Goal: Check status: Check status

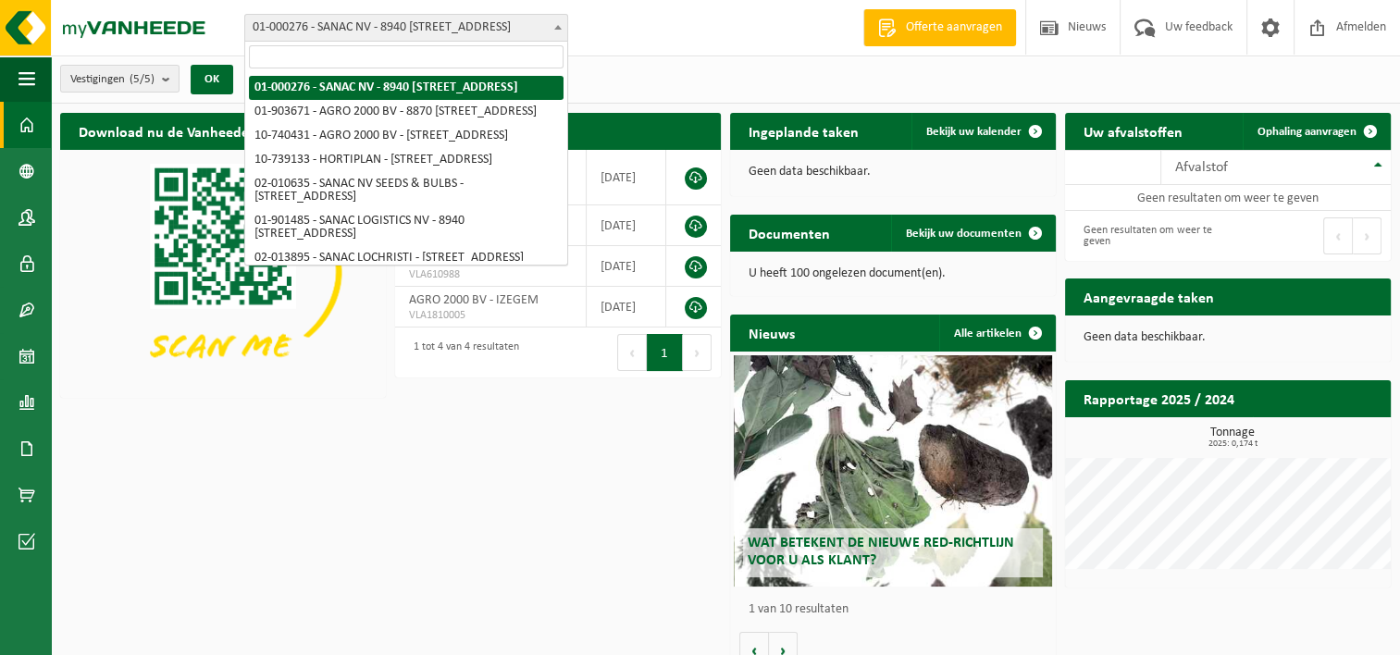
drag, startPoint x: 552, startPoint y: 29, endPoint x: 517, endPoint y: 88, distance: 68.4
click at [552, 29] on span at bounding box center [558, 27] width 19 height 24
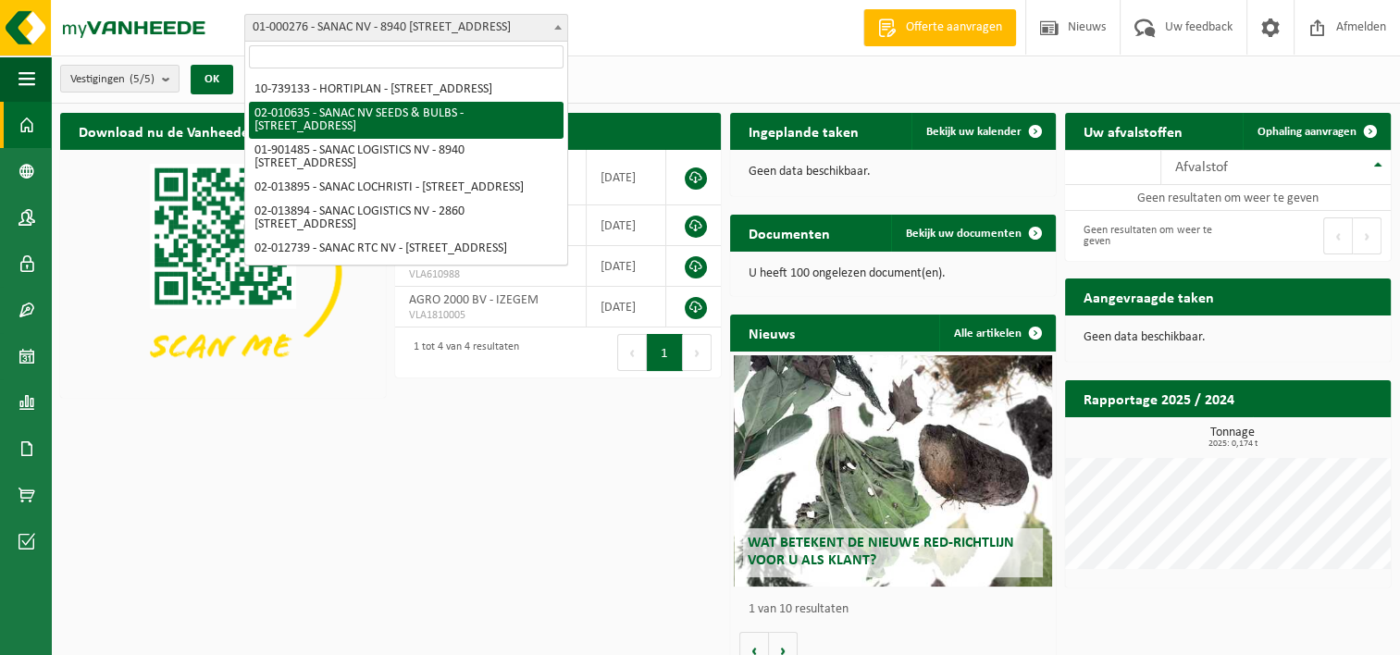
scroll to position [148, 0]
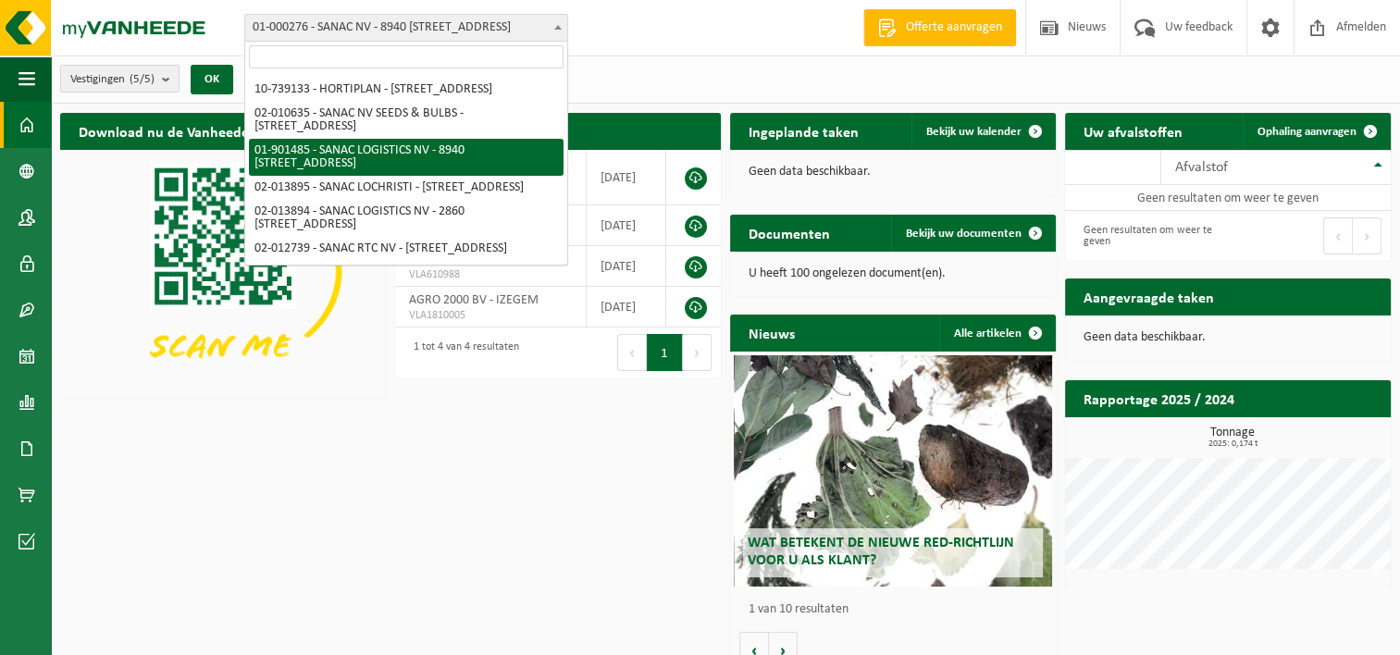
select select "996"
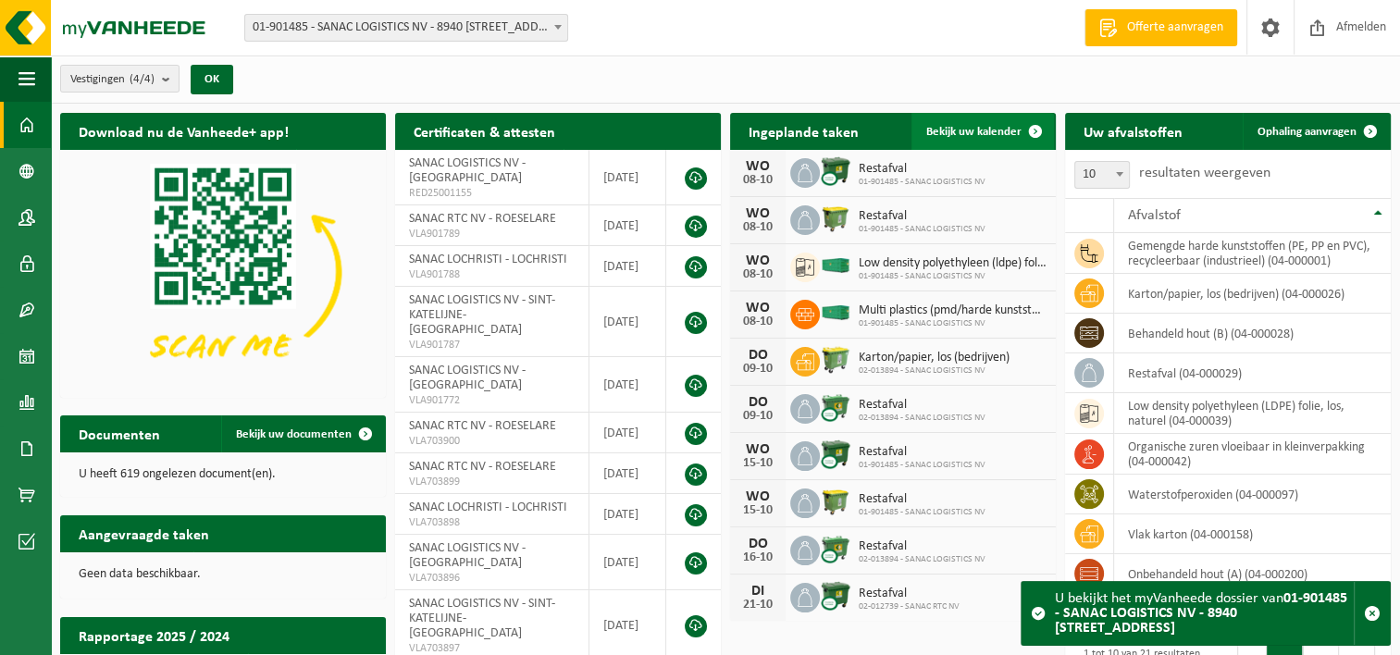
click at [950, 133] on span "Bekijk uw kalender" at bounding box center [973, 132] width 95 height 12
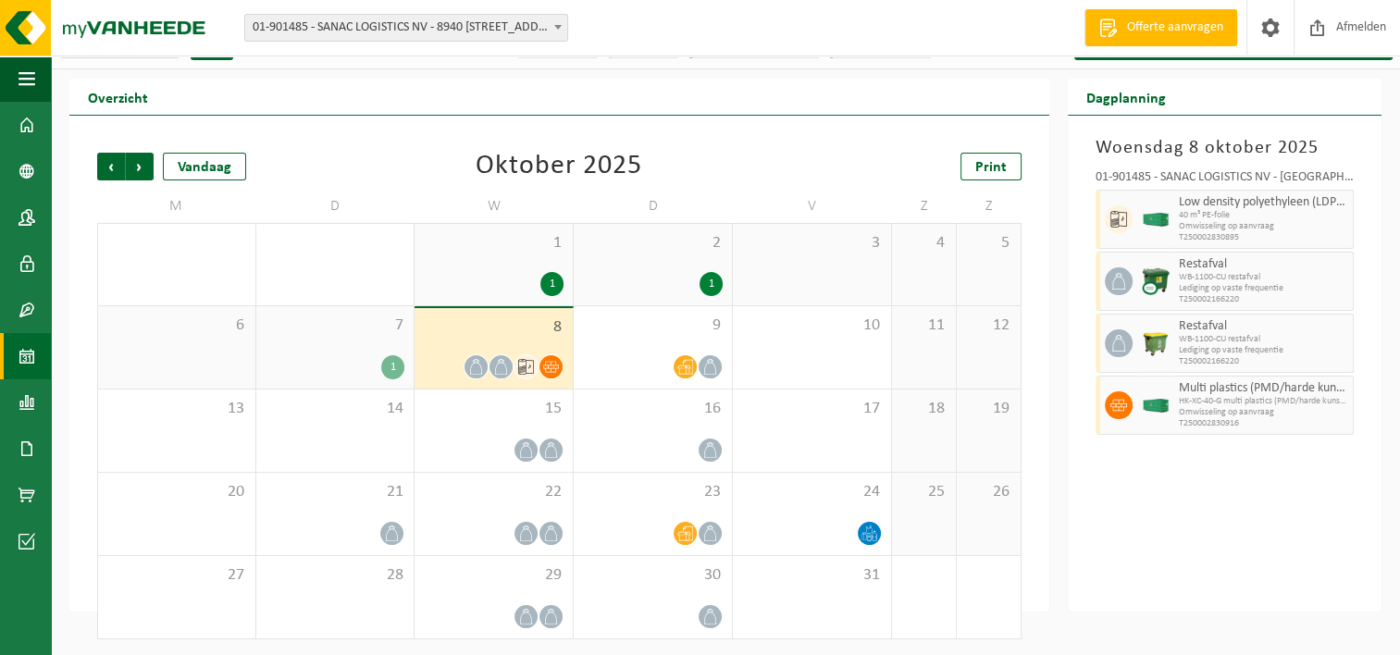
scroll to position [36, 0]
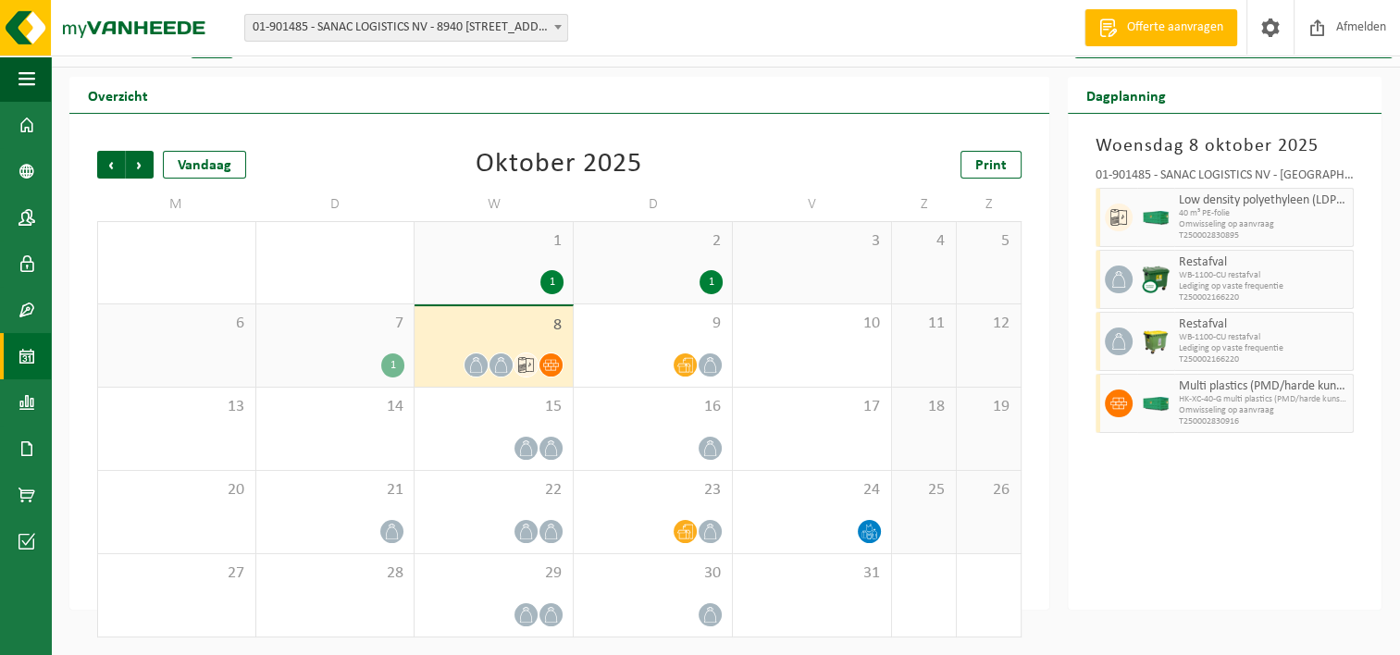
click at [497, 329] on span "8" at bounding box center [494, 326] width 140 height 20
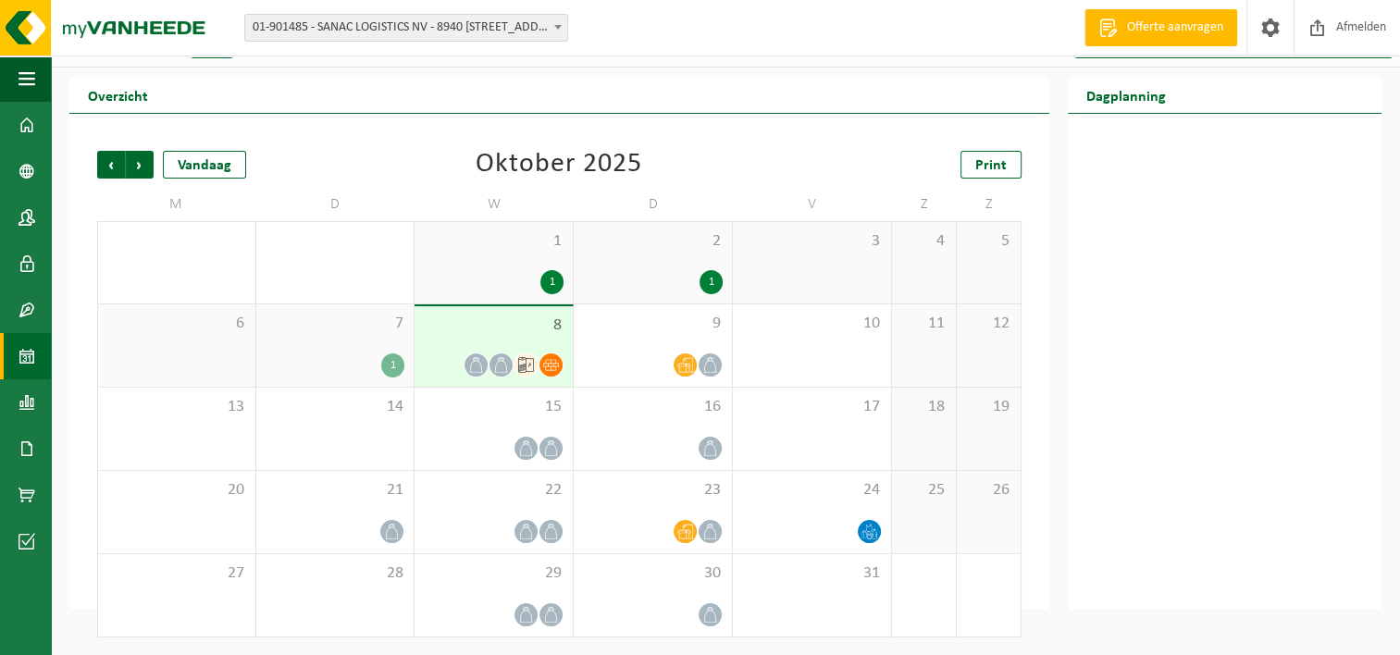
click at [498, 329] on span "8" at bounding box center [494, 326] width 140 height 20
